Goal: Find specific page/section: Find specific page/section

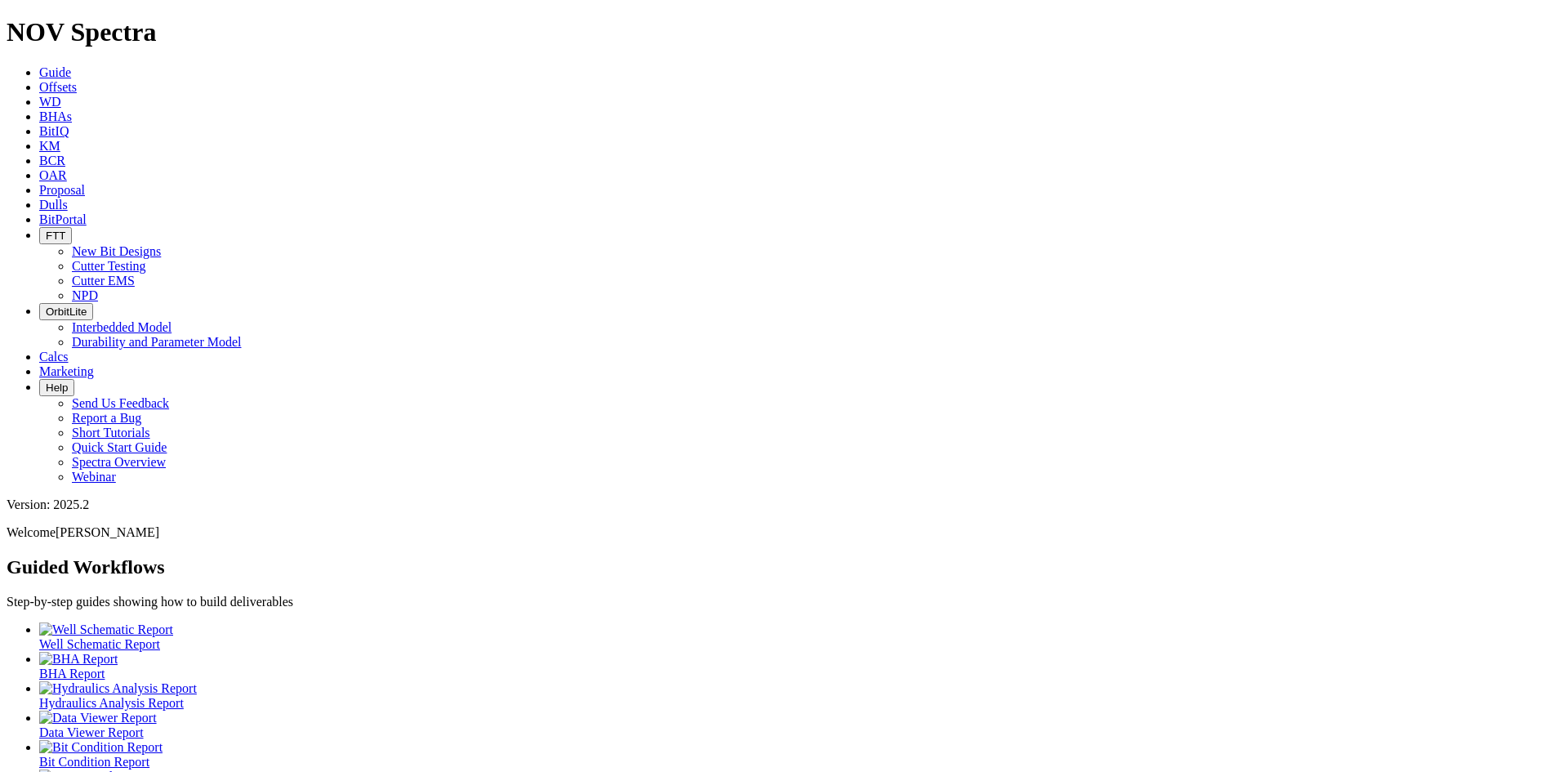
click at [46, 230] on icon "button" at bounding box center [46, 235] width 0 height 12
click at [146, 259] on link "Cutter Testing" at bounding box center [108, 266] width 74 height 14
